Goal: Check status: Check status

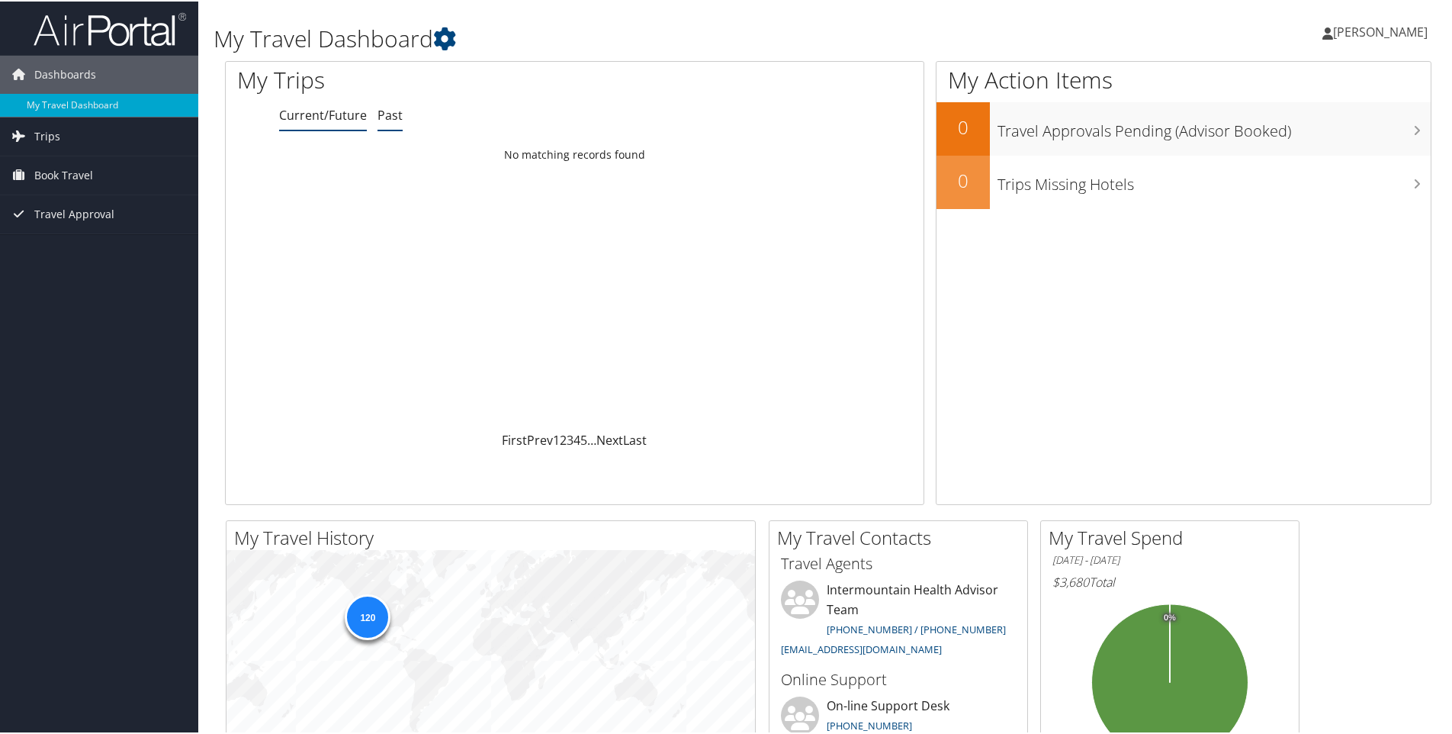
click at [392, 110] on link "Past" at bounding box center [389, 113] width 25 height 17
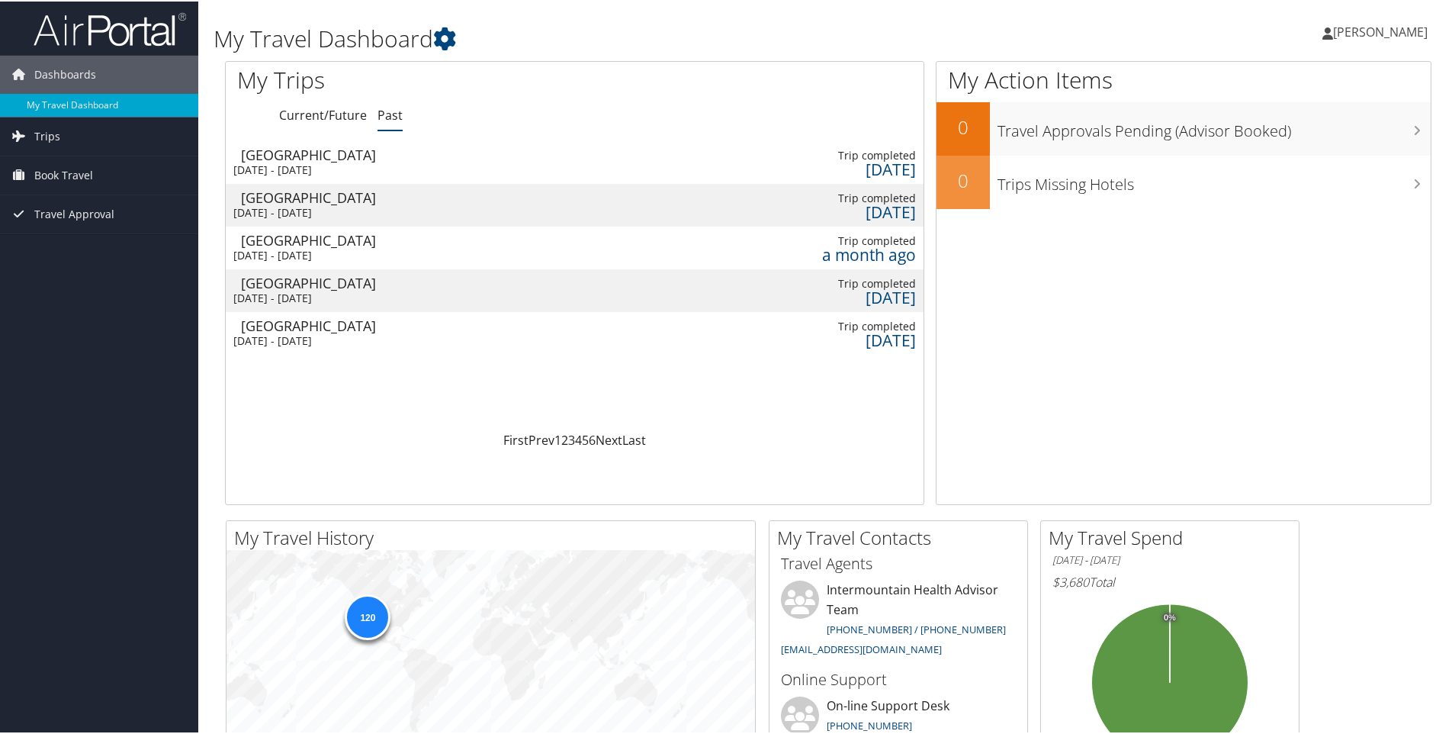
click at [291, 154] on div "Salt Lake City" at bounding box center [322, 153] width 162 height 14
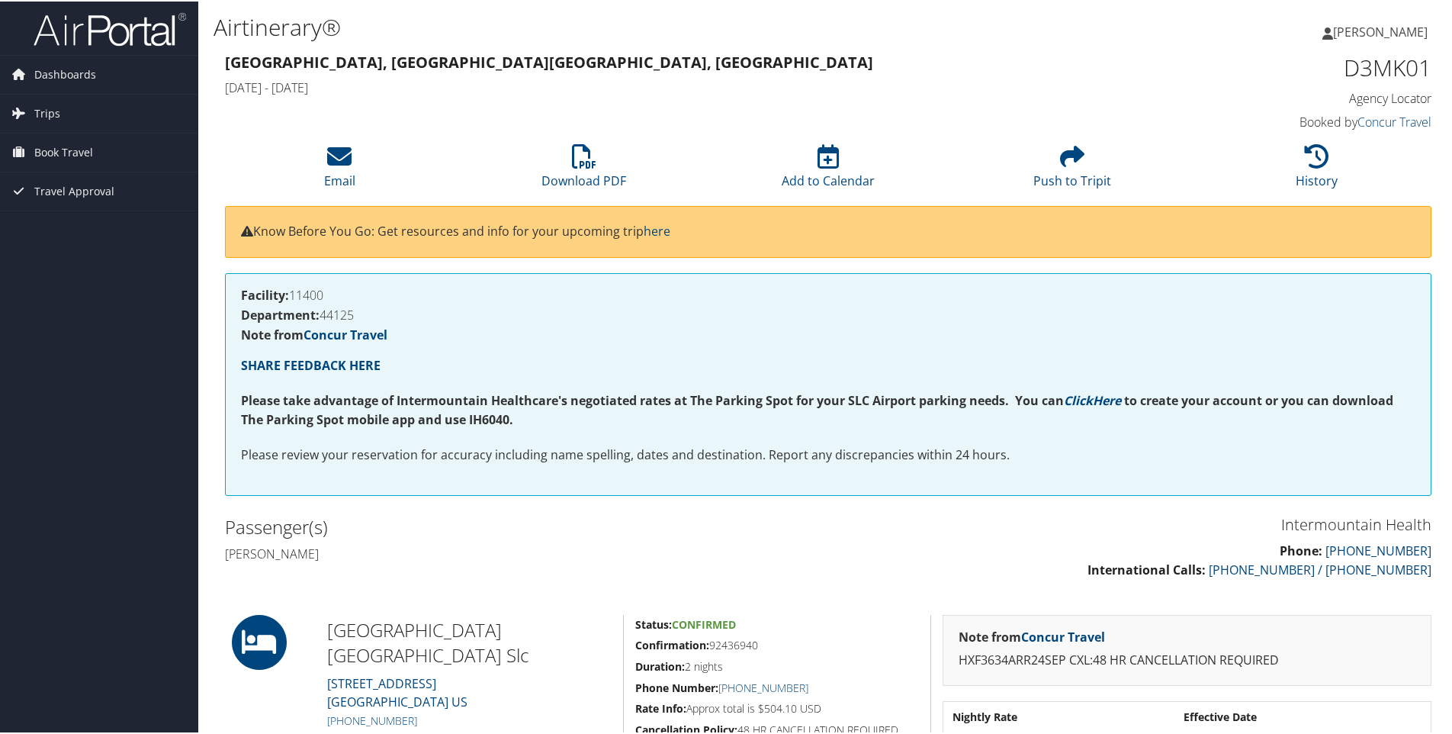
click at [1110, 632] on h4 "Note from Concur Travel" at bounding box center [1187, 635] width 457 height 12
click at [1319, 165] on icon at bounding box center [1317, 155] width 24 height 24
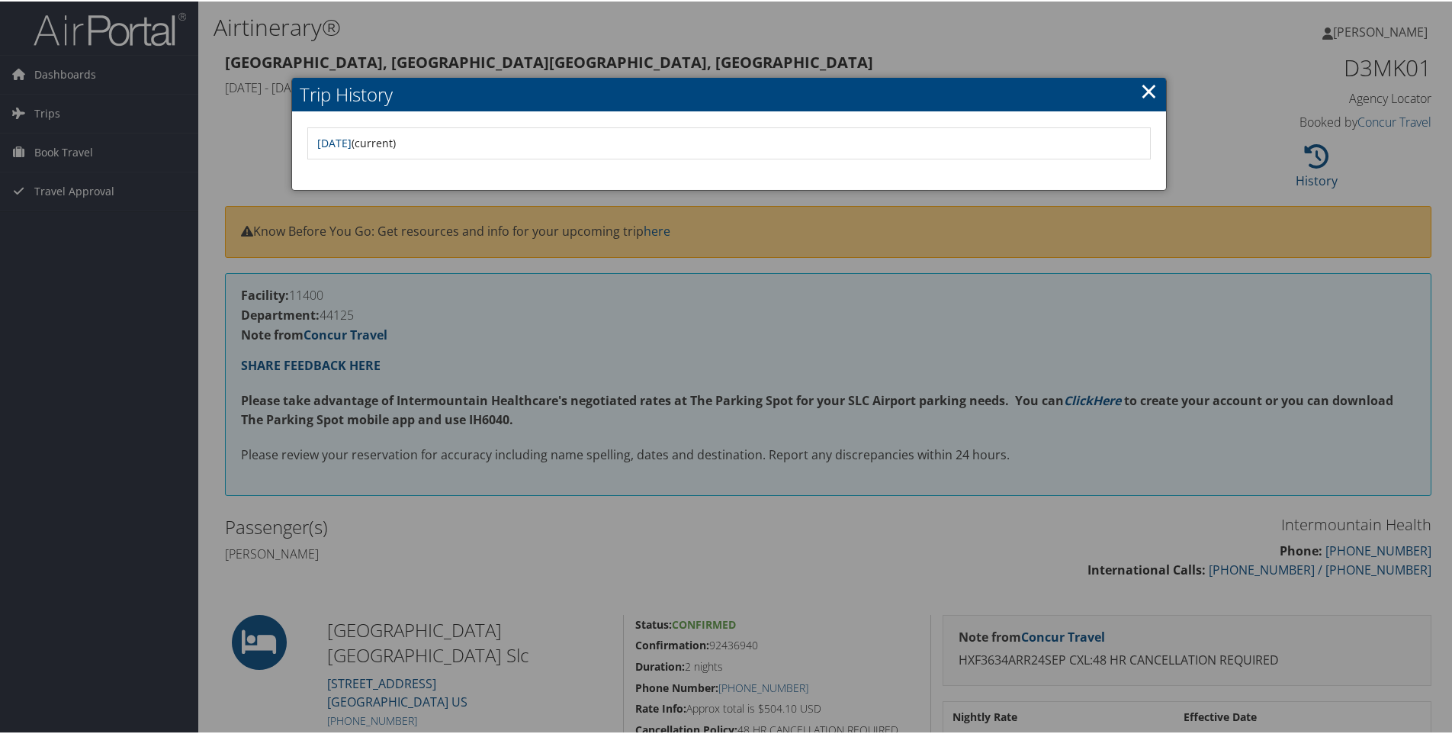
click at [1151, 96] on link "×" at bounding box center [1149, 89] width 18 height 31
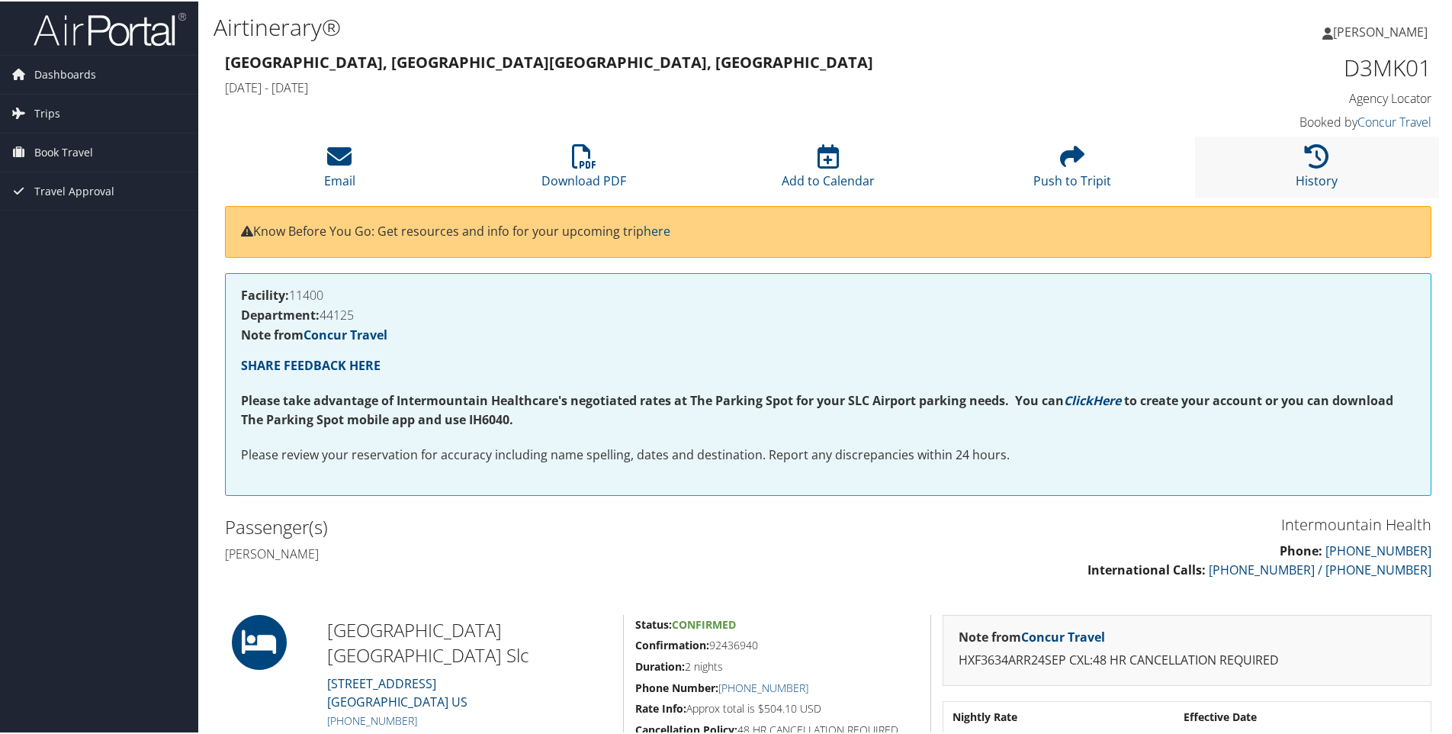
click at [1325, 143] on li "History" at bounding box center [1317, 166] width 244 height 62
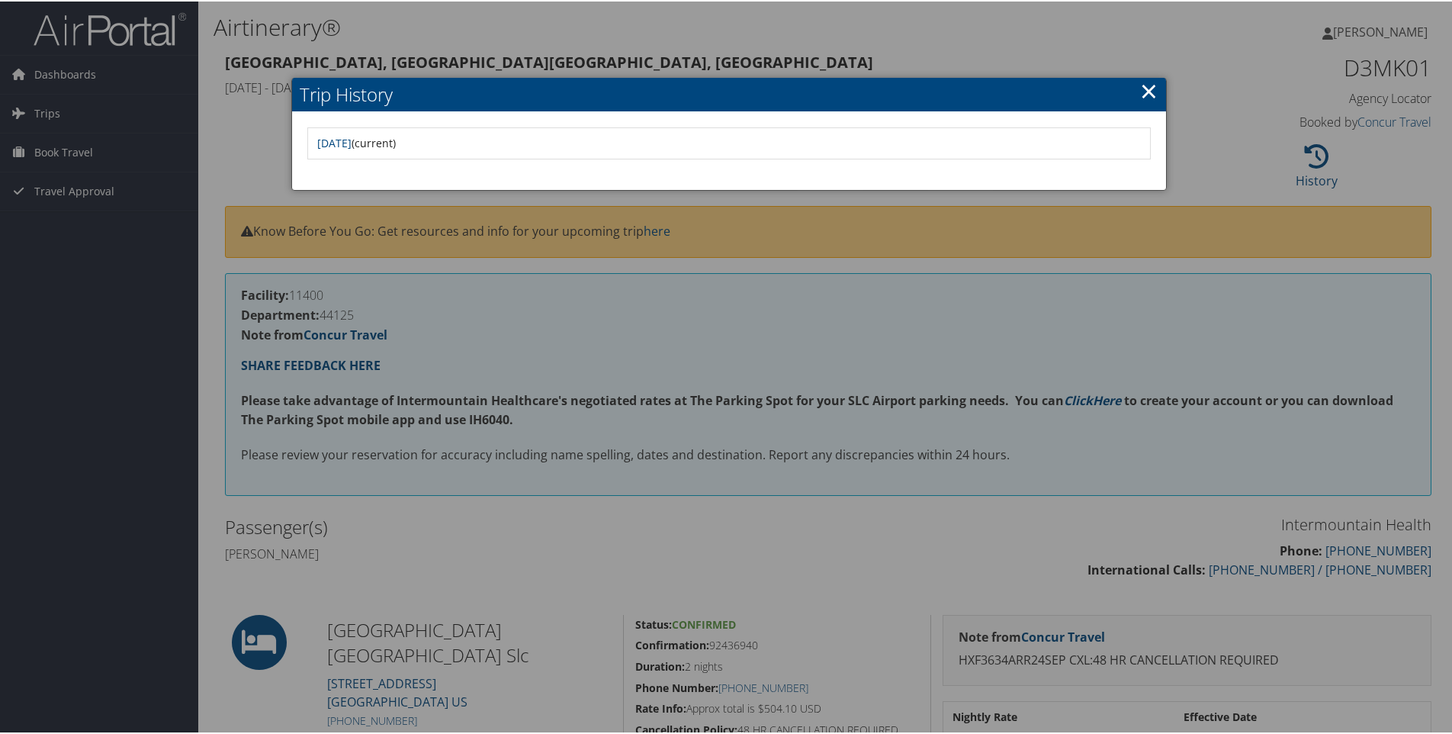
click at [1150, 84] on link "×" at bounding box center [1149, 89] width 18 height 31
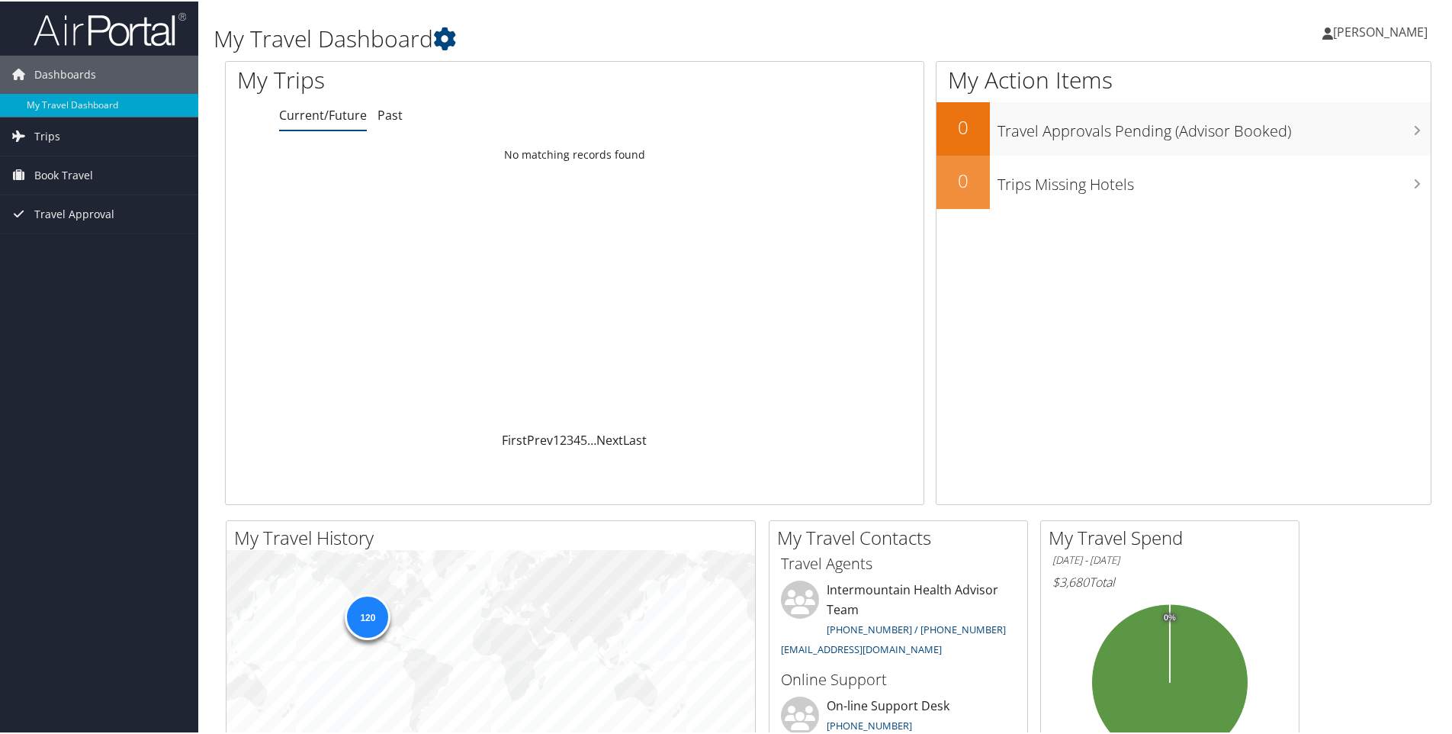
click at [381, 95] on div "My Trips" at bounding box center [429, 80] width 407 height 40
click at [378, 110] on link "Past" at bounding box center [389, 113] width 25 height 17
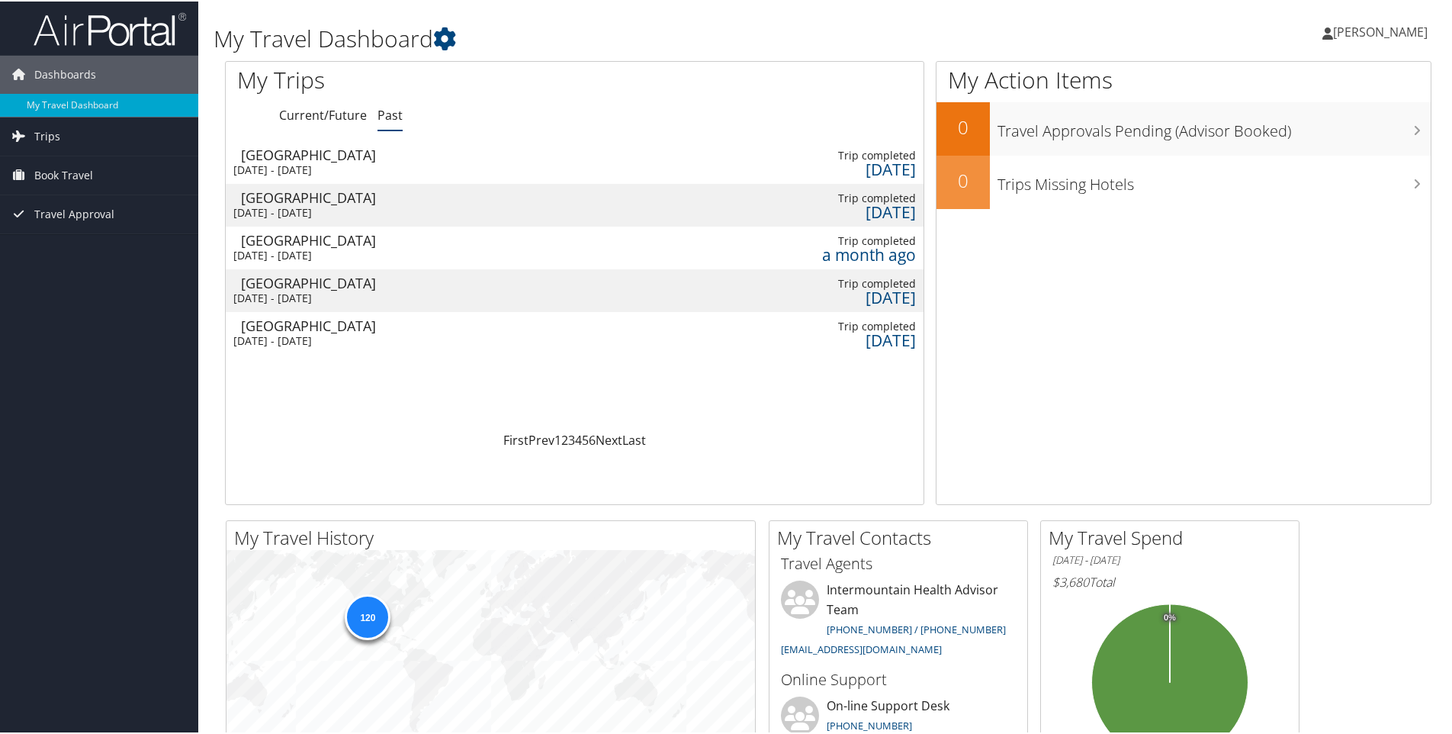
click at [316, 162] on div "Wed 24 Sep 2025 - Fri 26 Sep 2025" at bounding box center [314, 169] width 162 height 14
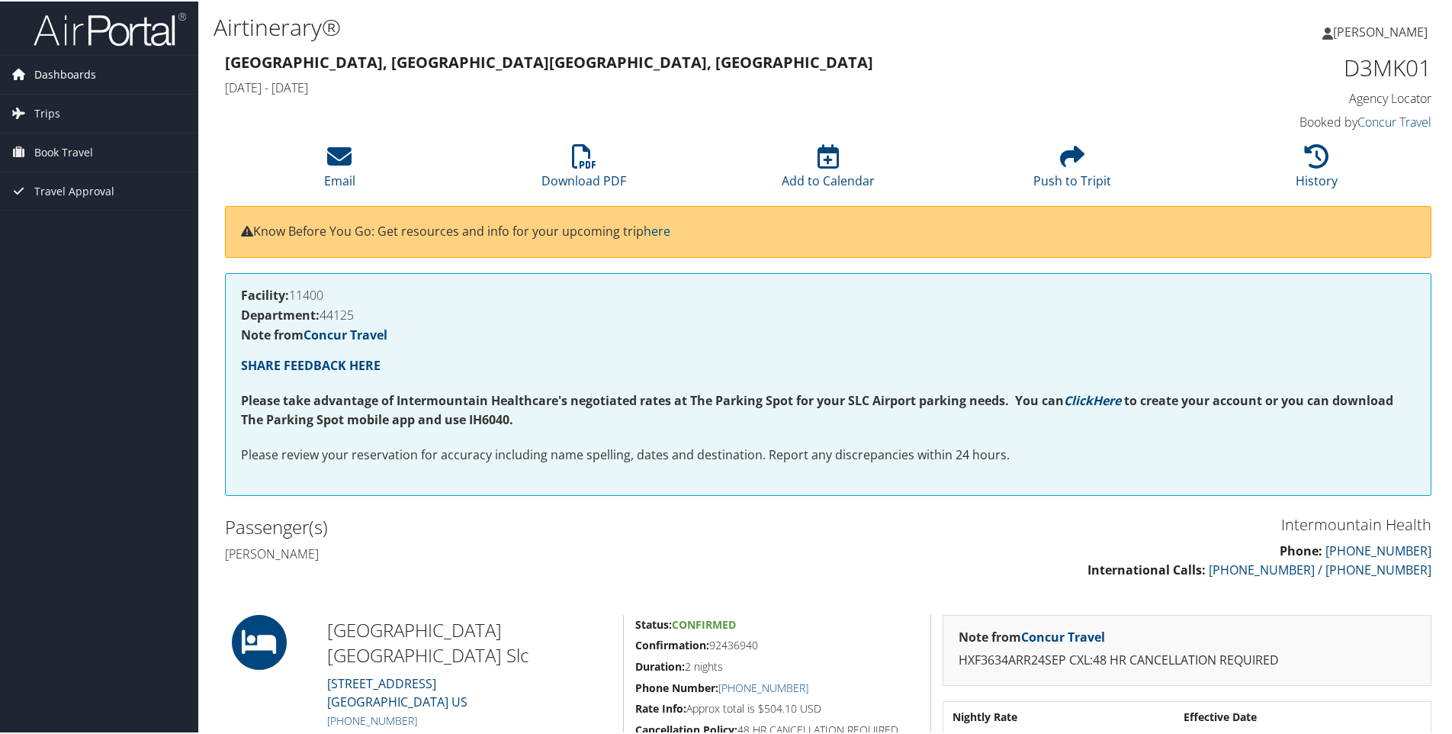
click at [69, 76] on span "Dashboards" at bounding box center [65, 73] width 62 height 38
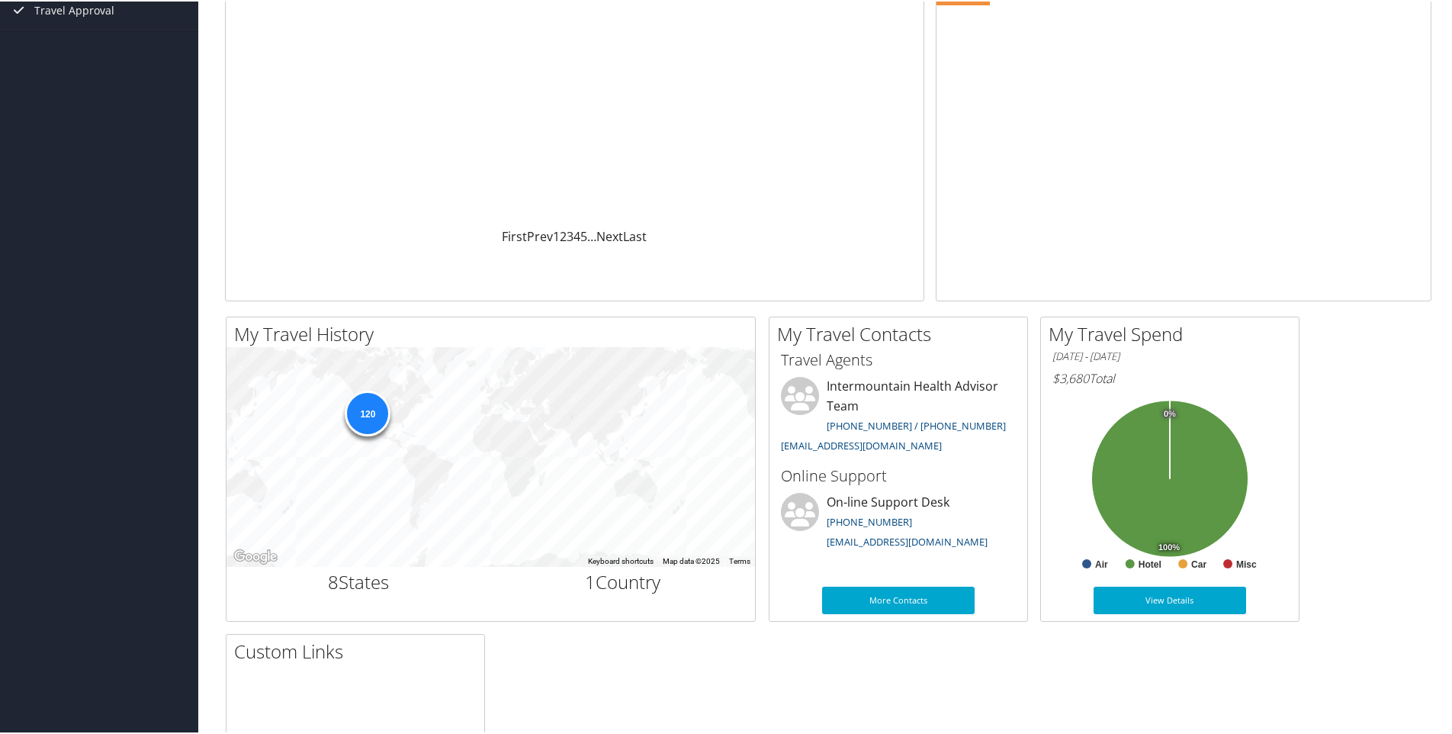
scroll to position [229, 0]
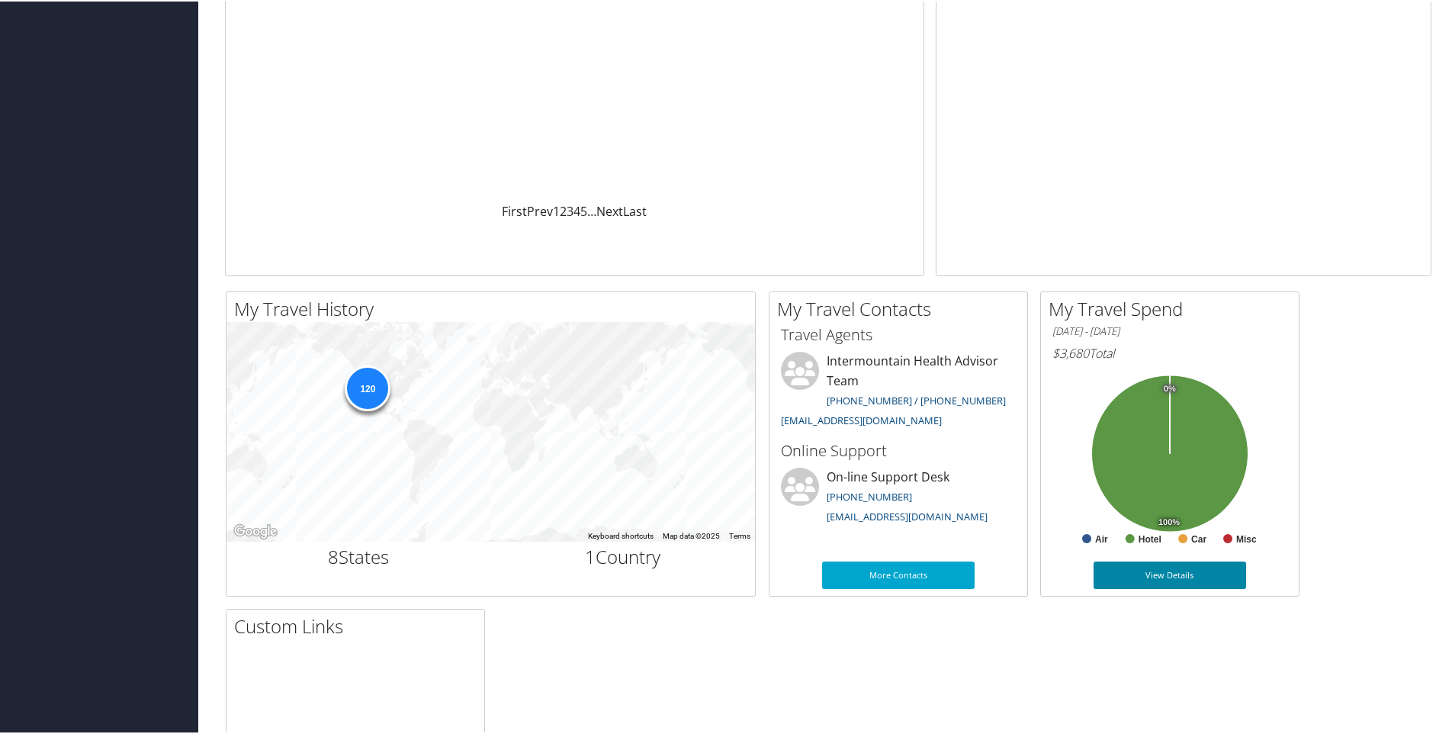
click at [1180, 574] on link "View Details" at bounding box center [1170, 573] width 153 height 27
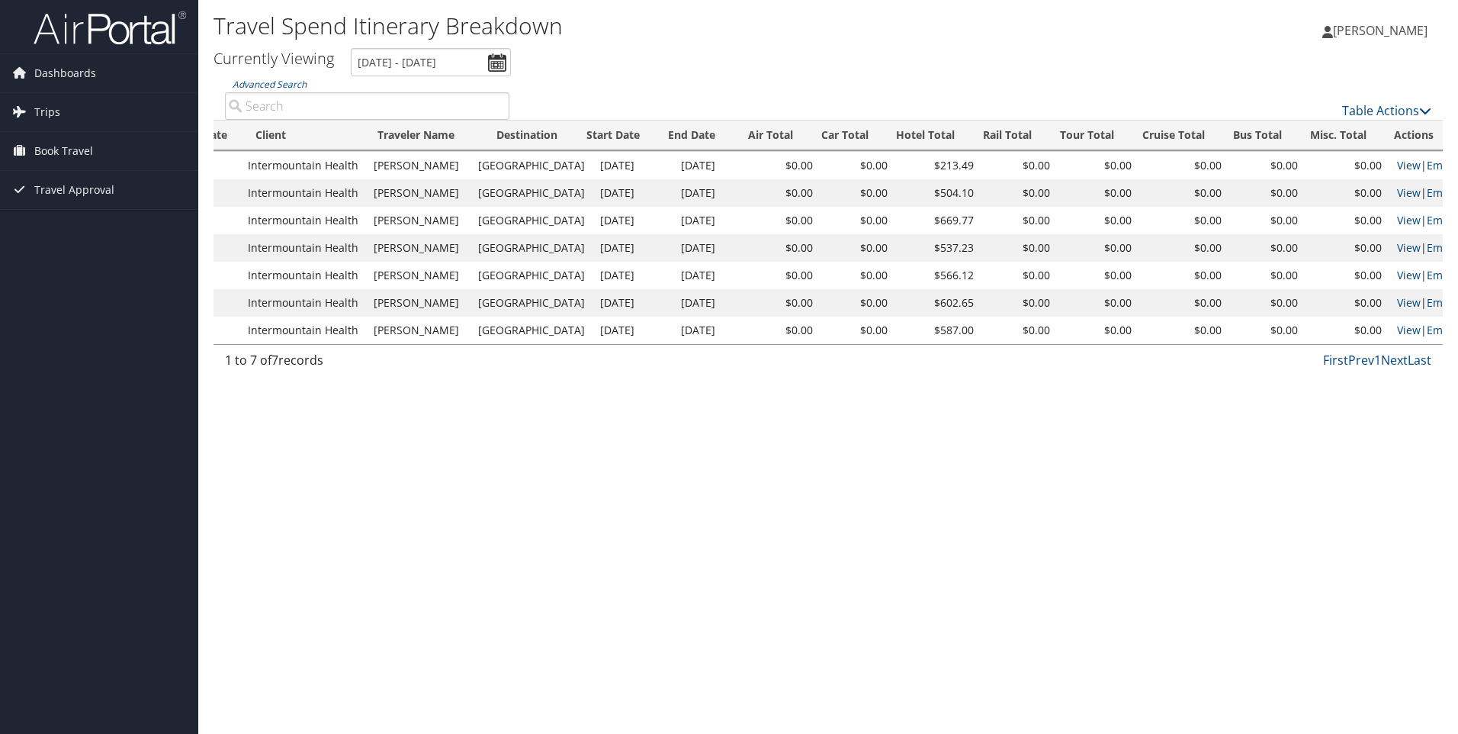
scroll to position [0, 195]
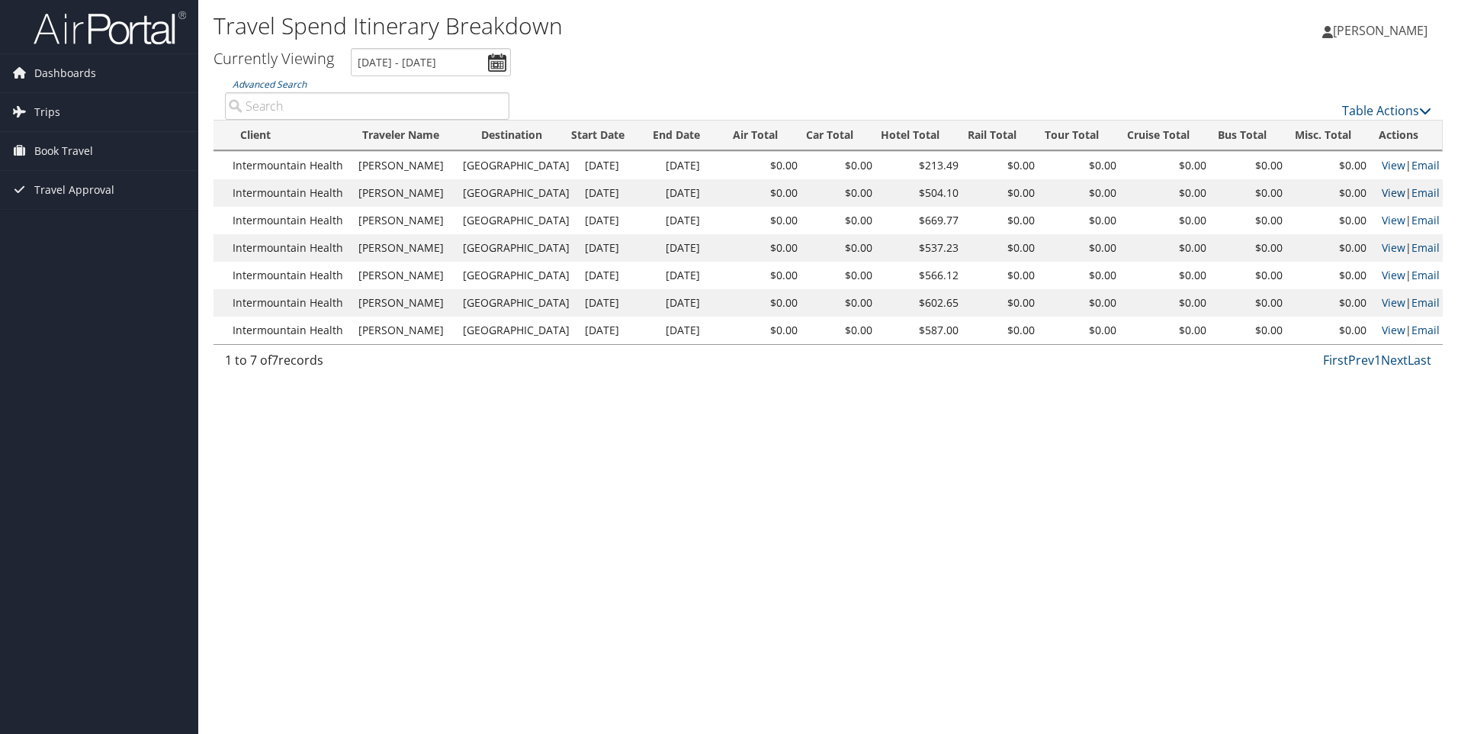
click at [1386, 189] on link "View" at bounding box center [1394, 192] width 24 height 14
click at [84, 76] on span "Dashboards" at bounding box center [65, 73] width 62 height 38
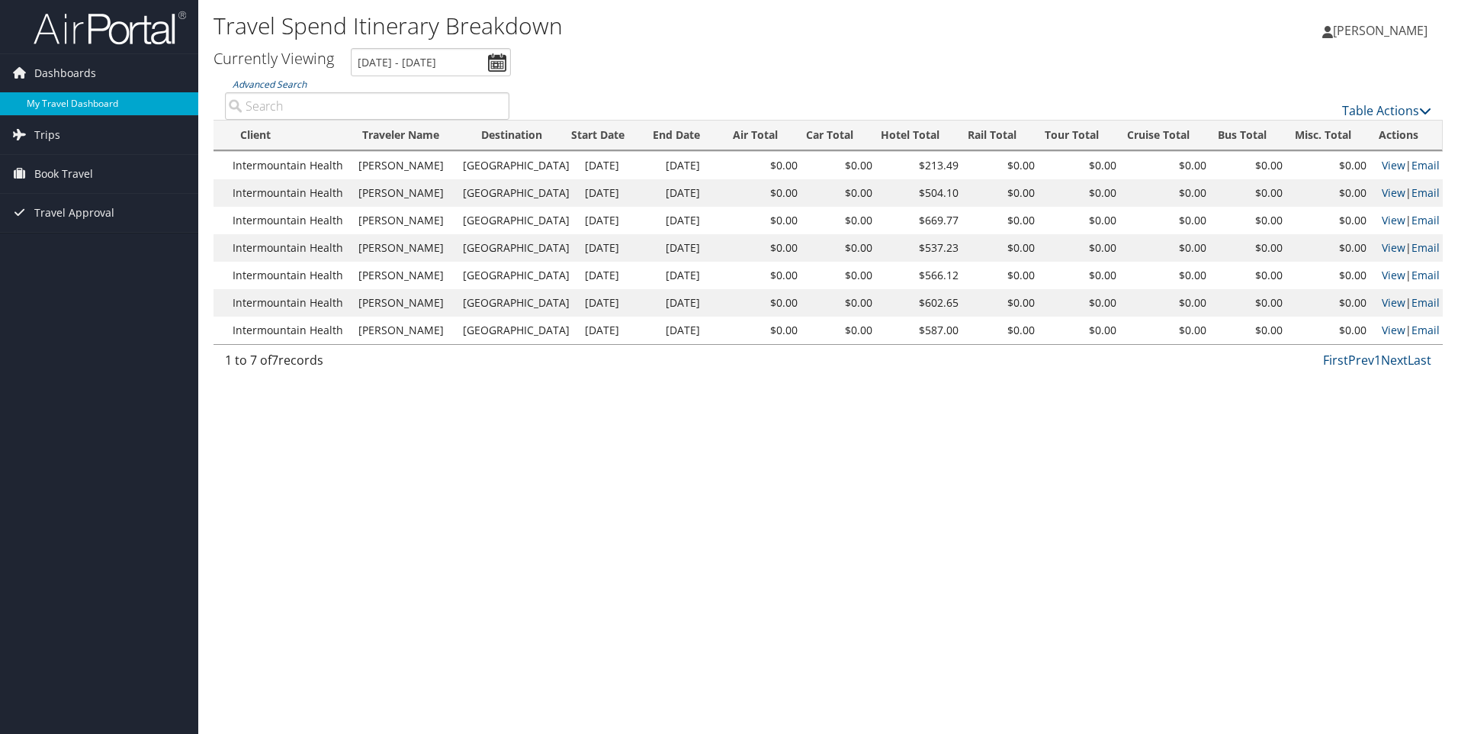
click at [89, 100] on link "My Travel Dashboard" at bounding box center [99, 103] width 198 height 23
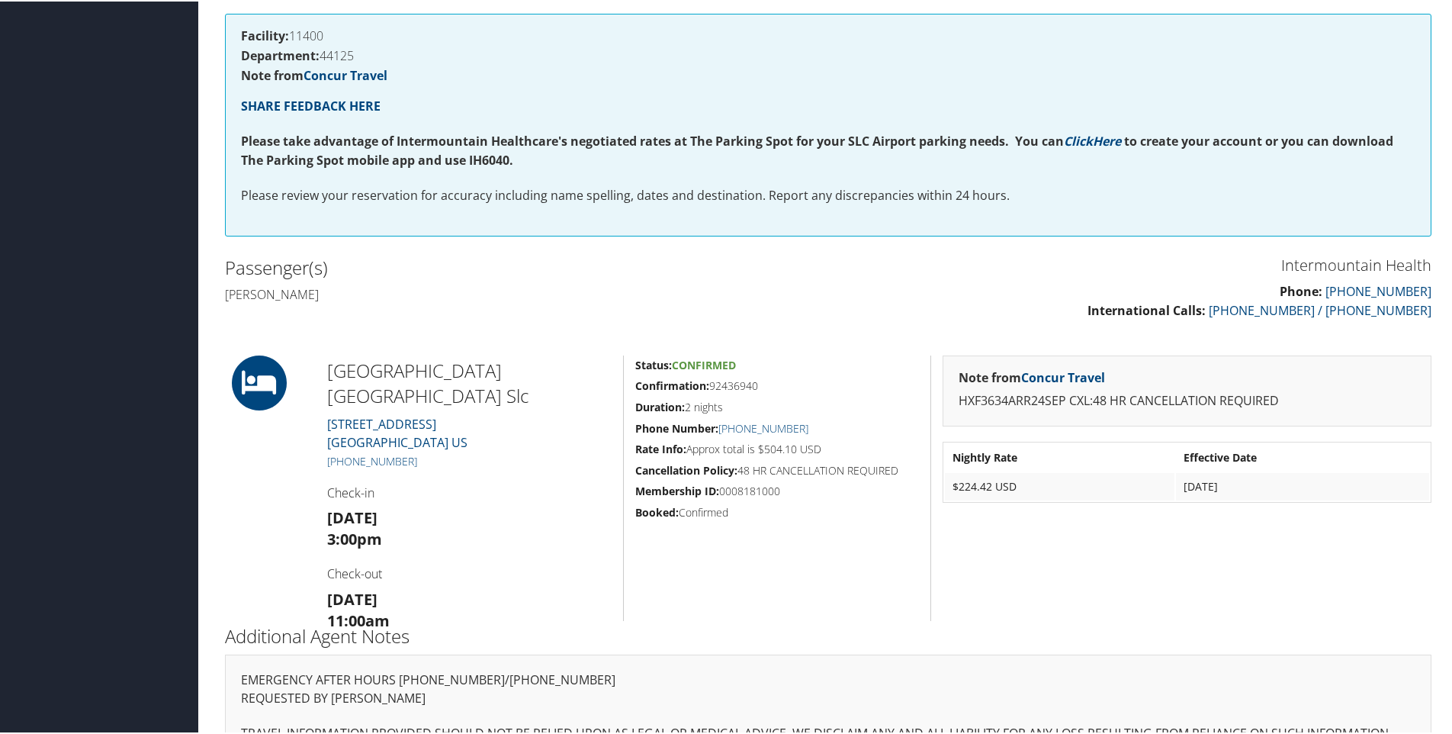
scroll to position [299, 0]
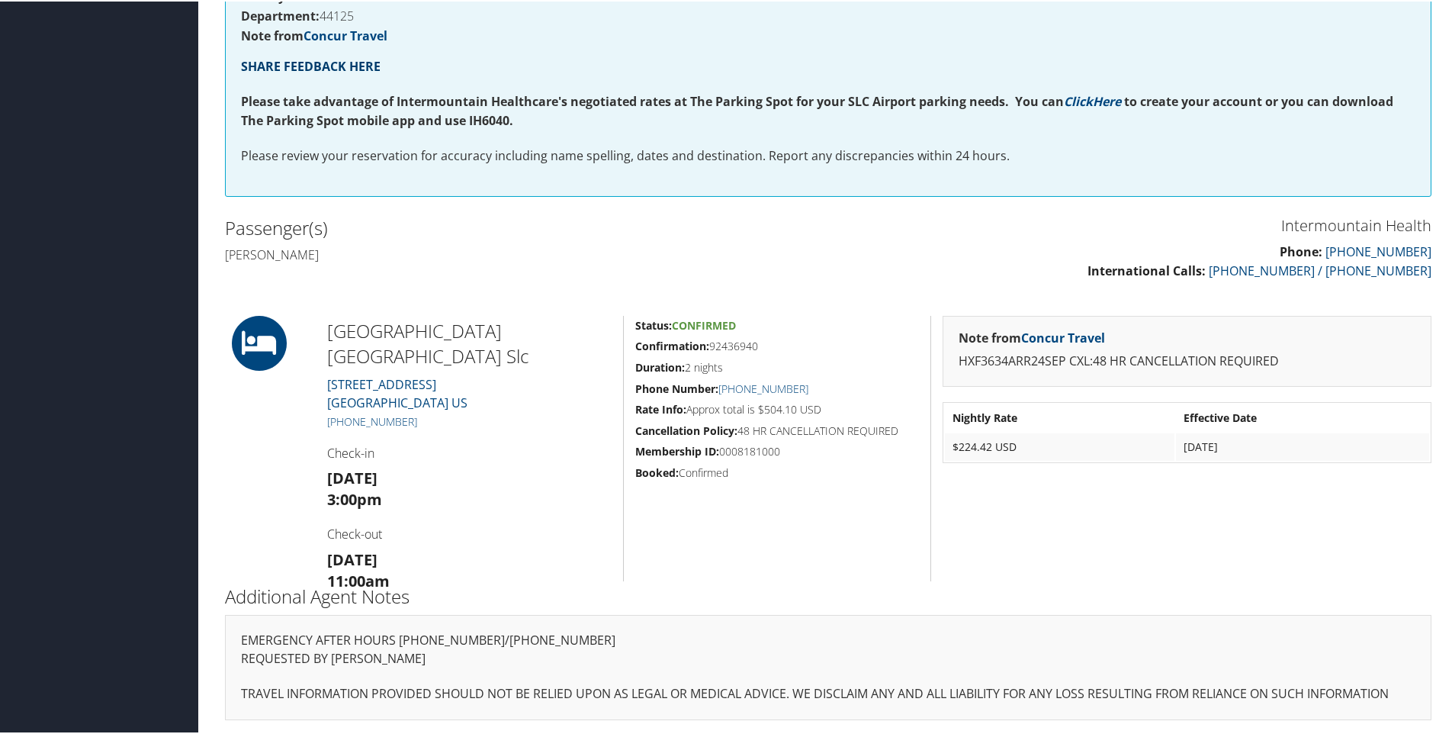
click at [290, 62] on strong "SHARE FEEDBACK HERE" at bounding box center [311, 64] width 140 height 17
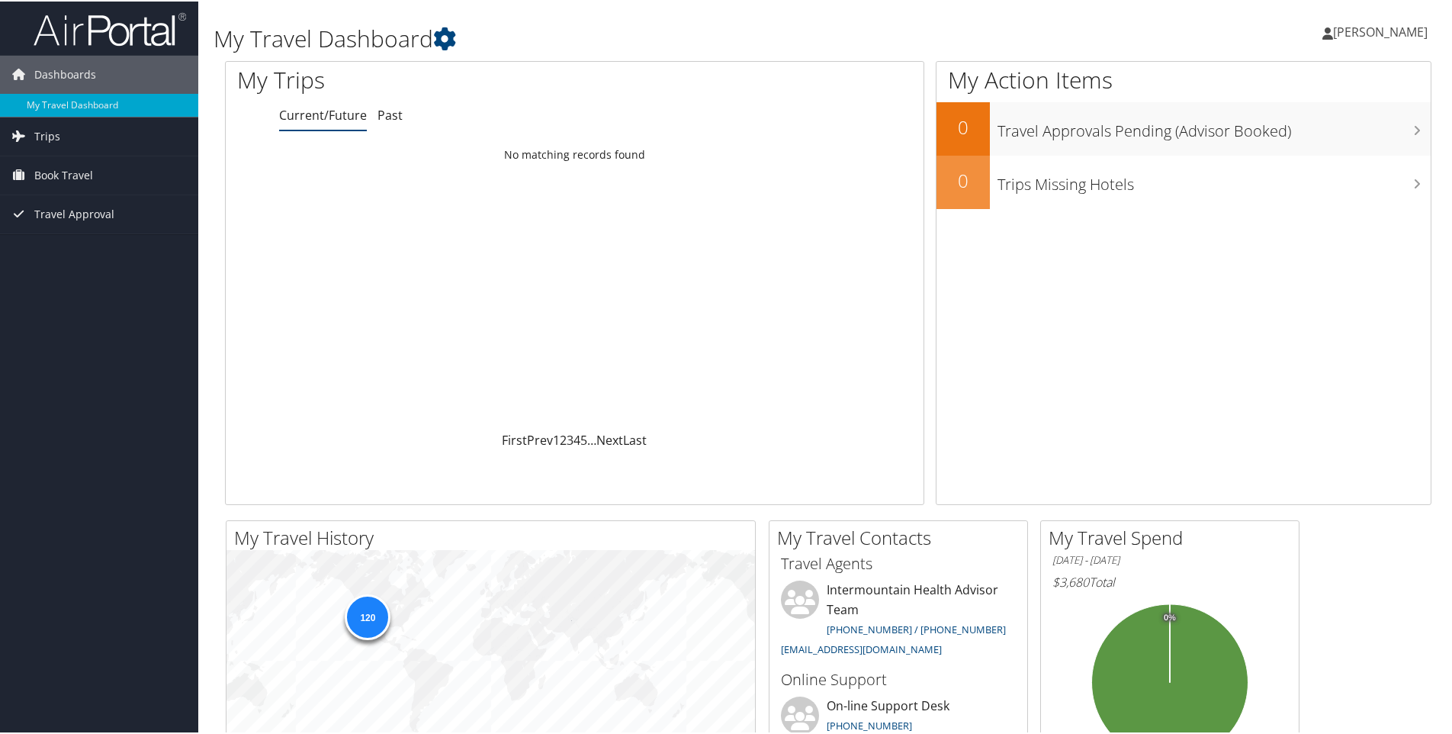
click at [1393, 27] on span "[PERSON_NAME]" at bounding box center [1380, 30] width 95 height 17
click at [452, 40] on icon at bounding box center [444, 37] width 23 height 23
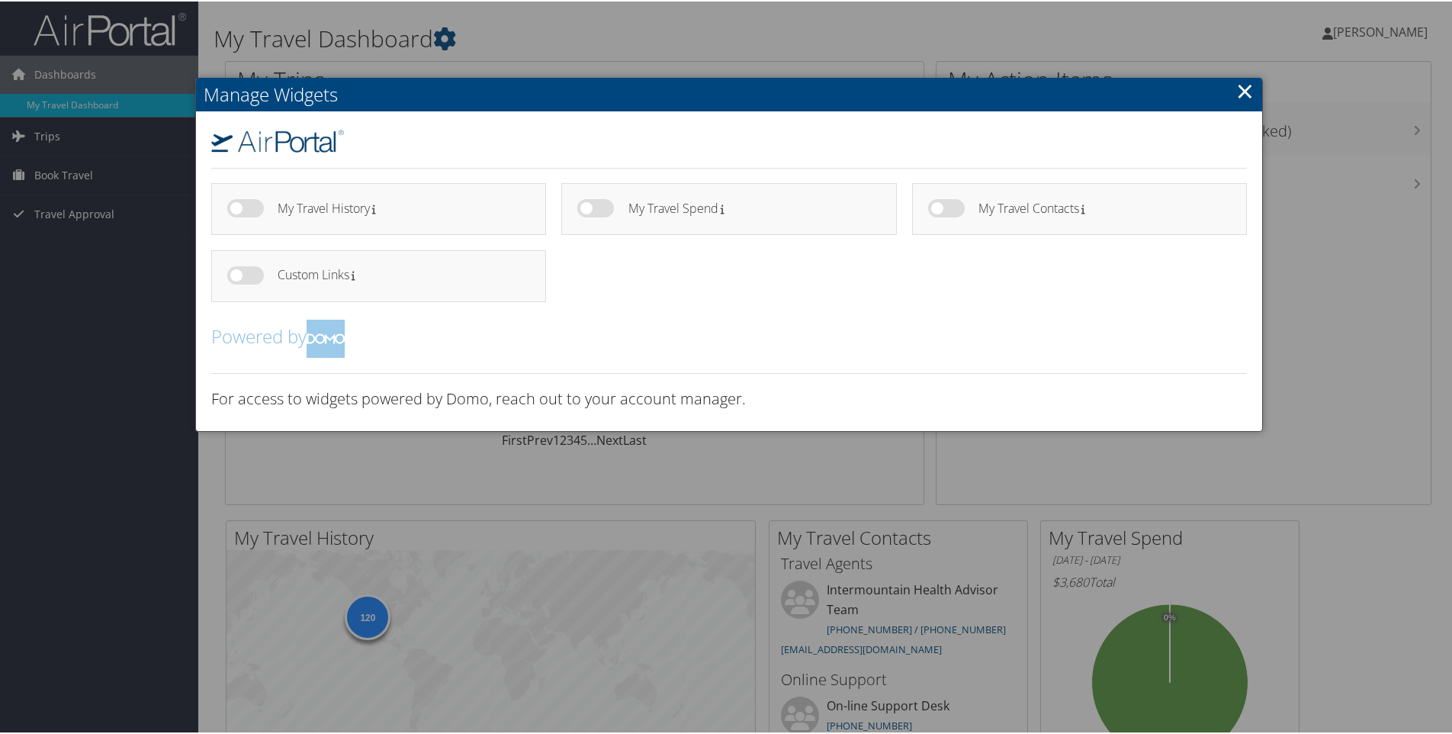
click at [63, 339] on div at bounding box center [729, 367] width 1458 height 734
